Goal: Find specific page/section: Find specific page/section

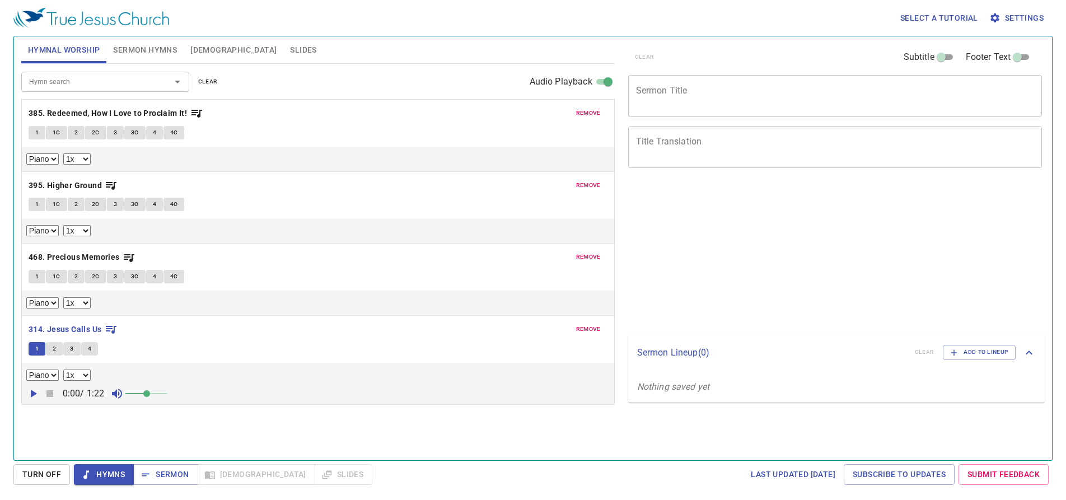
select select "1"
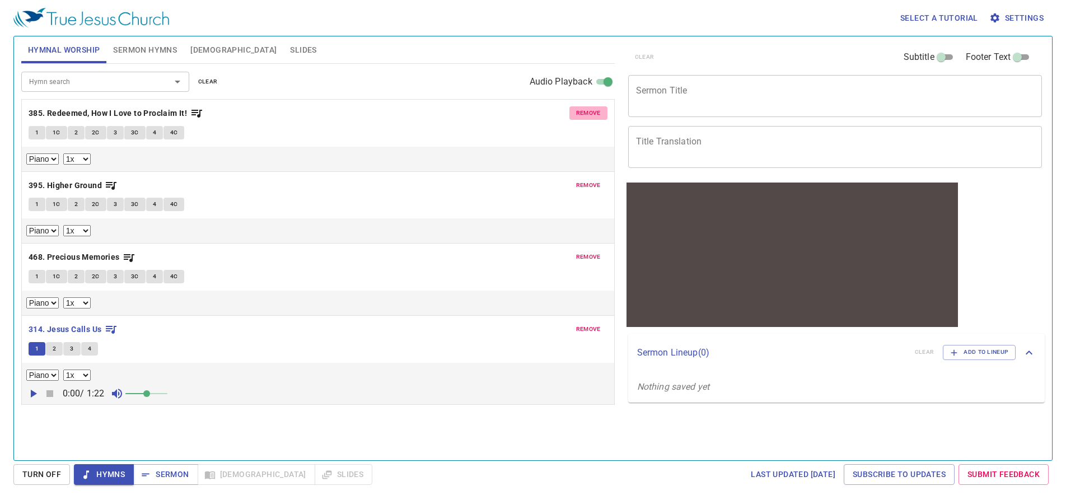
click at [581, 116] on span "remove" at bounding box center [588, 113] width 25 height 10
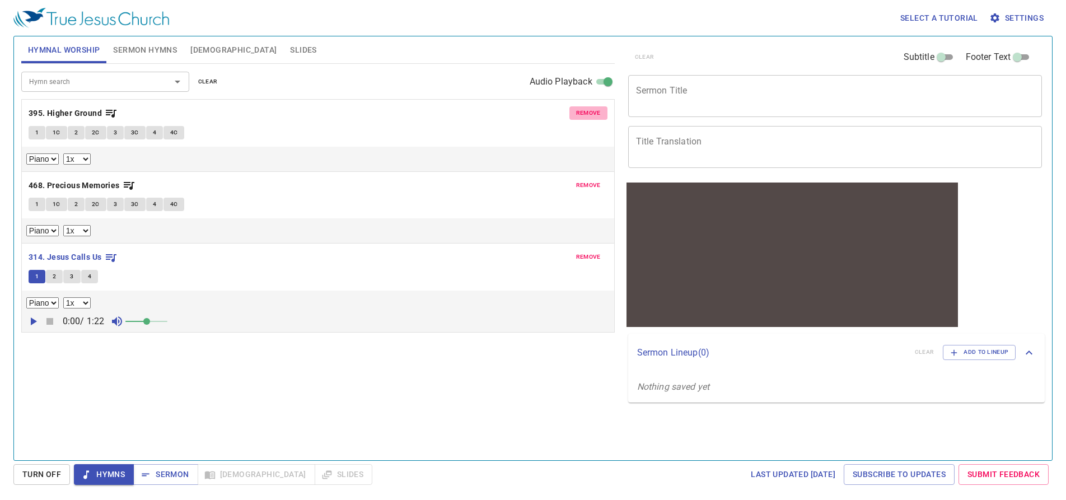
click at [581, 116] on span "remove" at bounding box center [588, 113] width 25 height 10
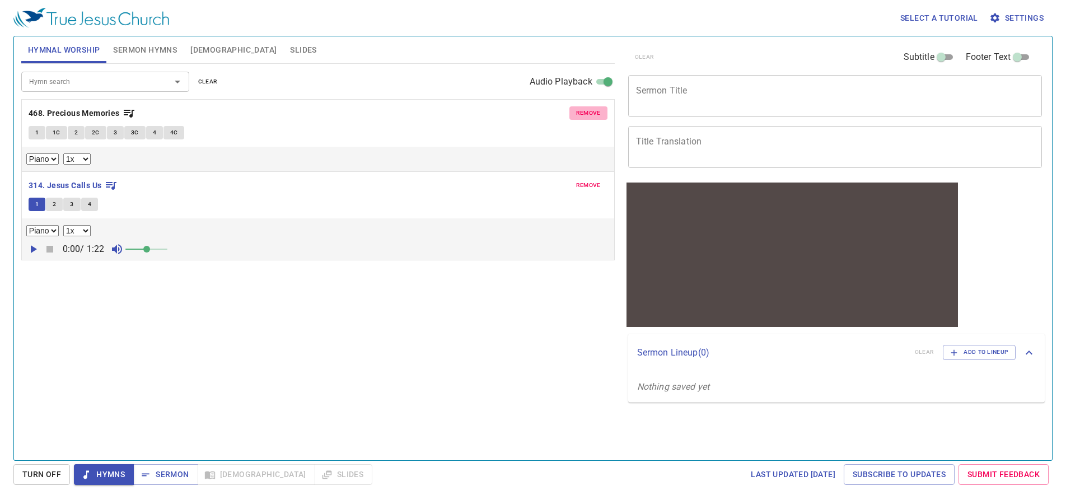
click at [581, 116] on span "remove" at bounding box center [588, 113] width 25 height 10
click at [581, 180] on span "remove" at bounding box center [588, 185] width 25 height 10
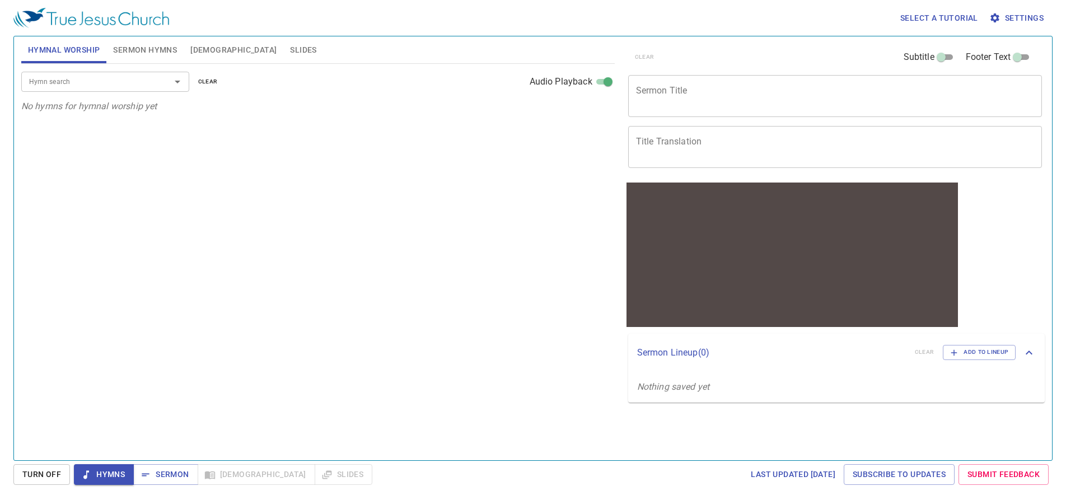
click at [581, 116] on div "Hymn search Hymn search clear Audio Playback No hymns for hymnal worship yet" at bounding box center [318, 257] width 594 height 387
click at [138, 86] on input "Hymn search" at bounding box center [89, 81] width 128 height 13
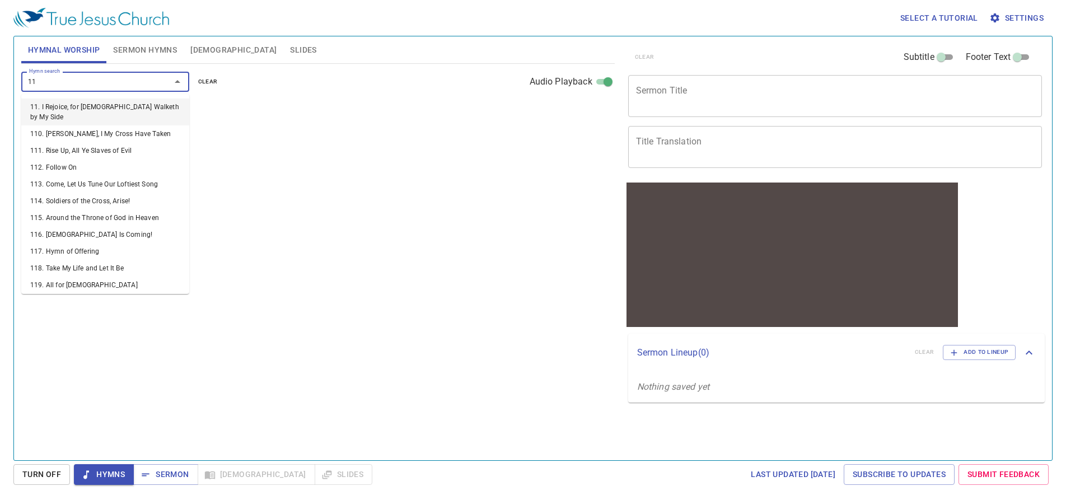
type input "118"
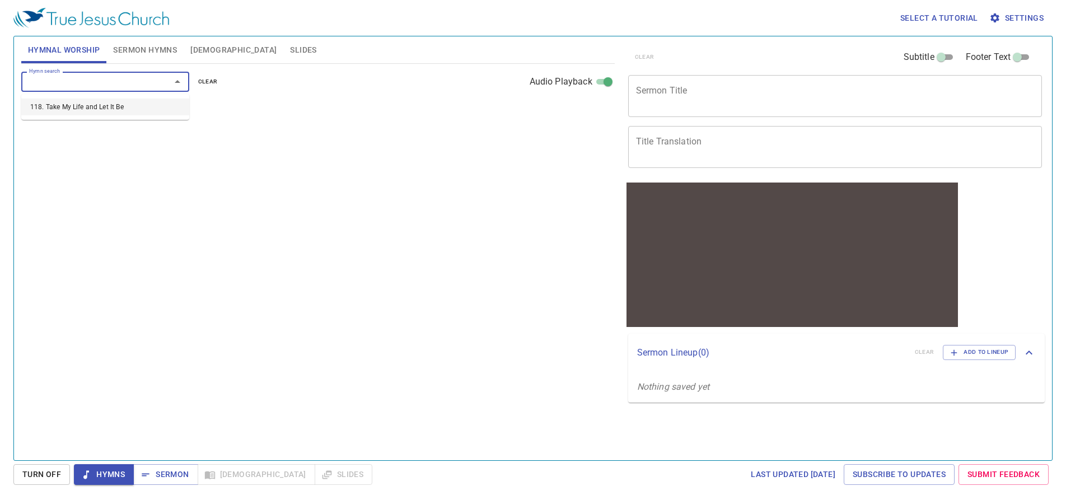
select select "1"
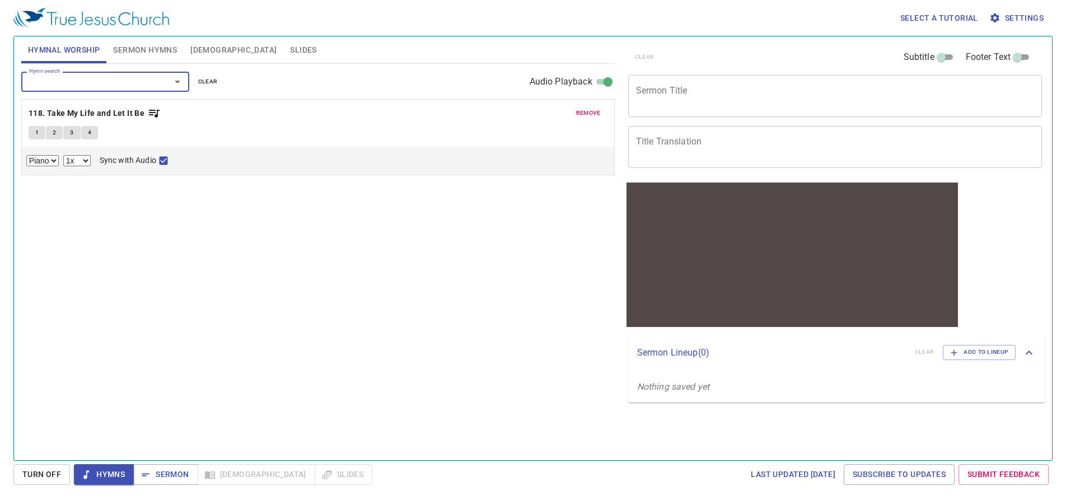
click at [38, 131] on span "1" at bounding box center [36, 133] width 3 height 10
checkbox input "false"
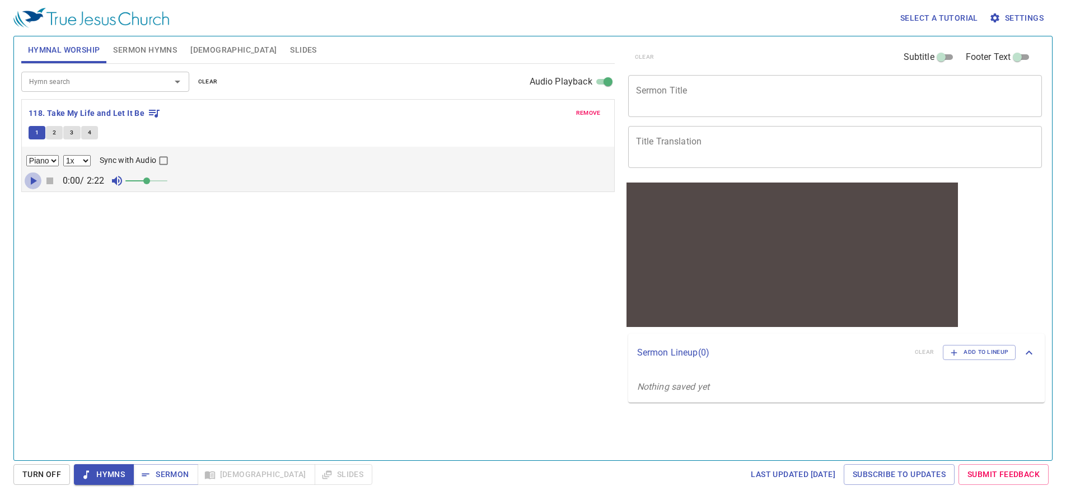
click at [34, 178] on icon "button" at bounding box center [32, 180] width 13 height 13
click at [150, 180] on span at bounding box center [146, 181] width 7 height 7
click at [83, 160] on select "0.6x 0.7x 0.8x 0.9x 1x 1.1x 1.2x 1.3x 1.4x 1.5x 1.7x 2x" at bounding box center [76, 160] width 27 height 11
